Goal: Navigation & Orientation: Find specific page/section

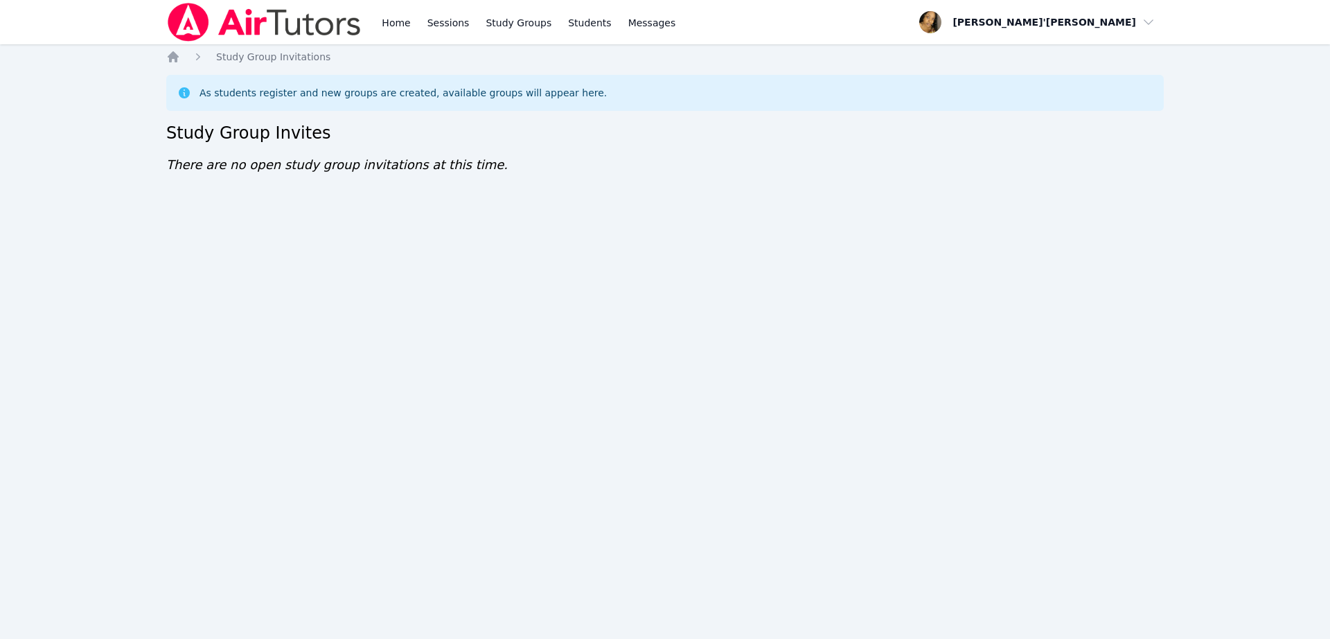
click at [250, 24] on img at bounding box center [264, 22] width 196 height 39
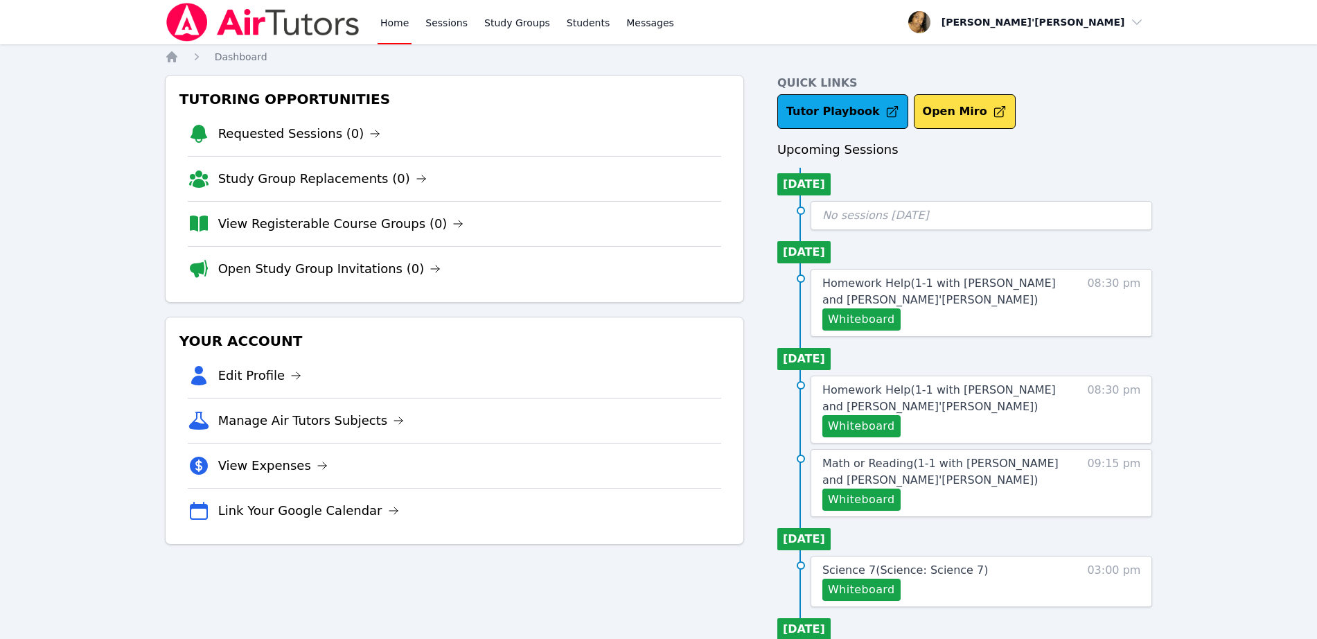
click at [250, 24] on img at bounding box center [263, 22] width 196 height 39
